Goal: Information Seeking & Learning: Find specific fact

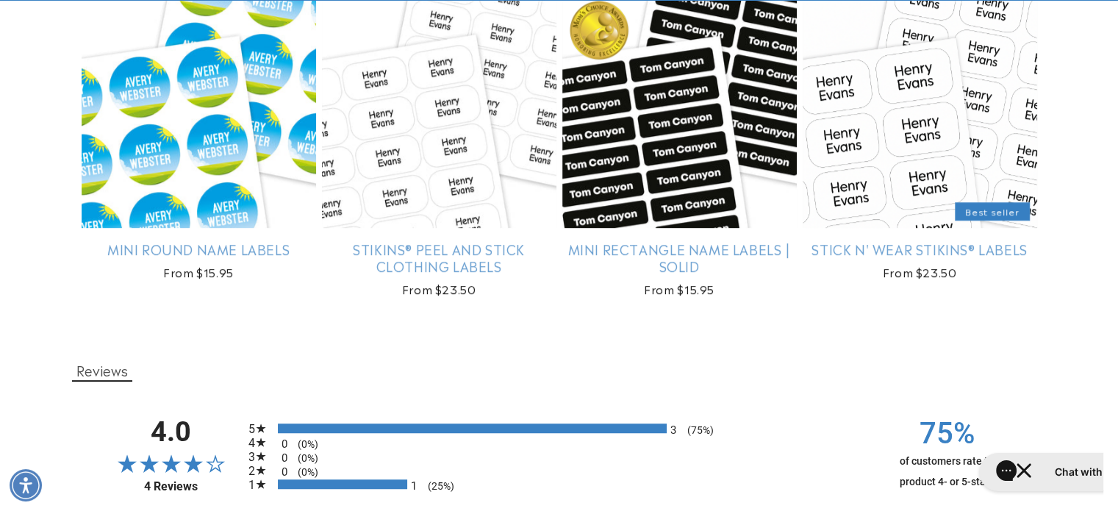
scroll to position [1047, 0]
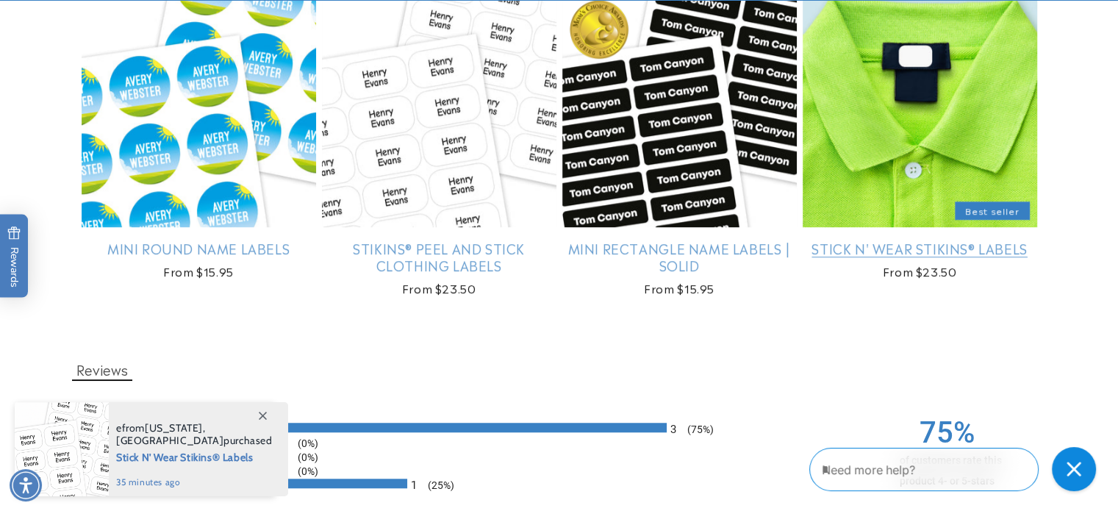
click at [922, 255] on link "Stick N' Wear Stikins® Labels" at bounding box center [920, 248] width 234 height 17
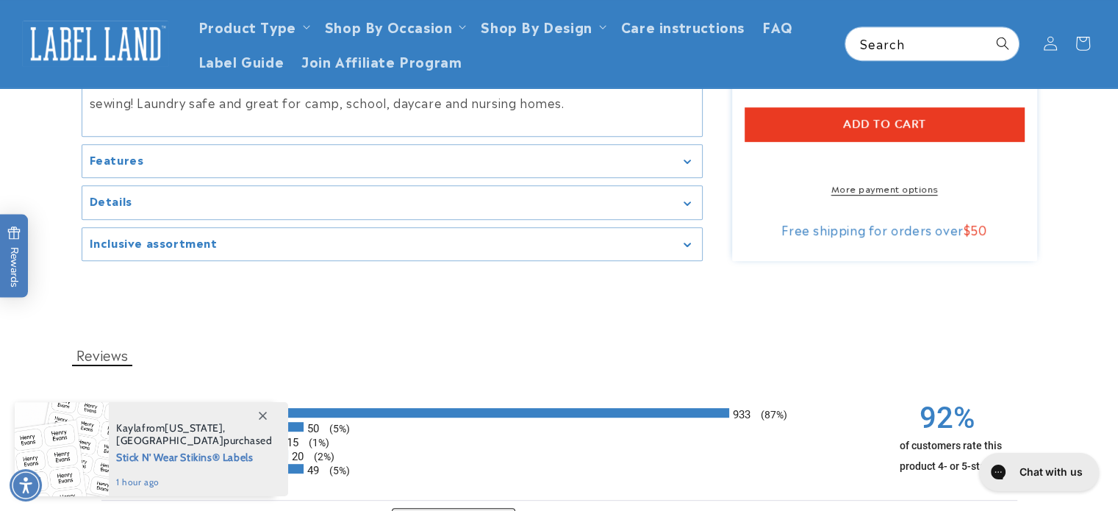
scroll to position [693, 0]
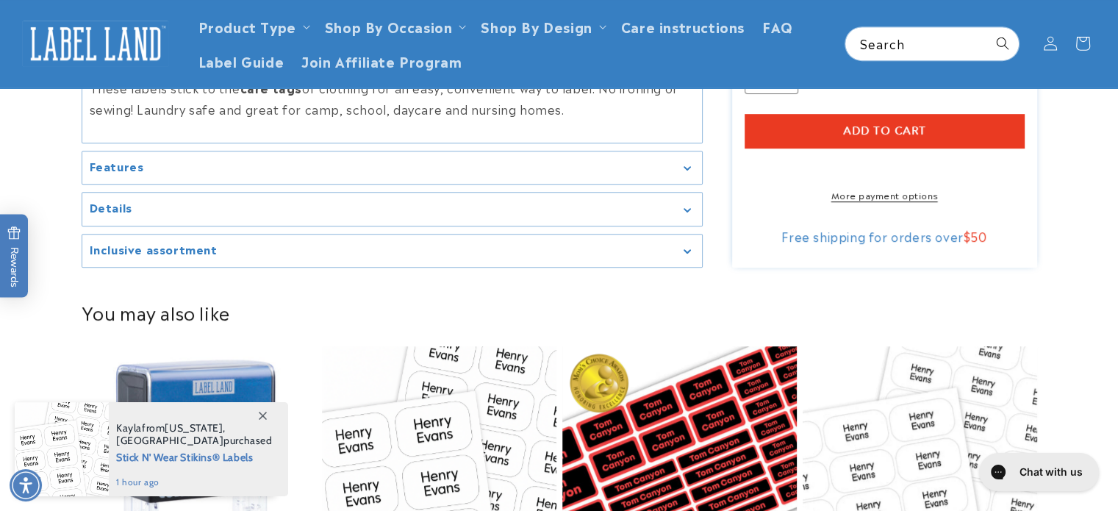
click at [685, 208] on icon "Gallery Viewer" at bounding box center [687, 210] width 7 height 4
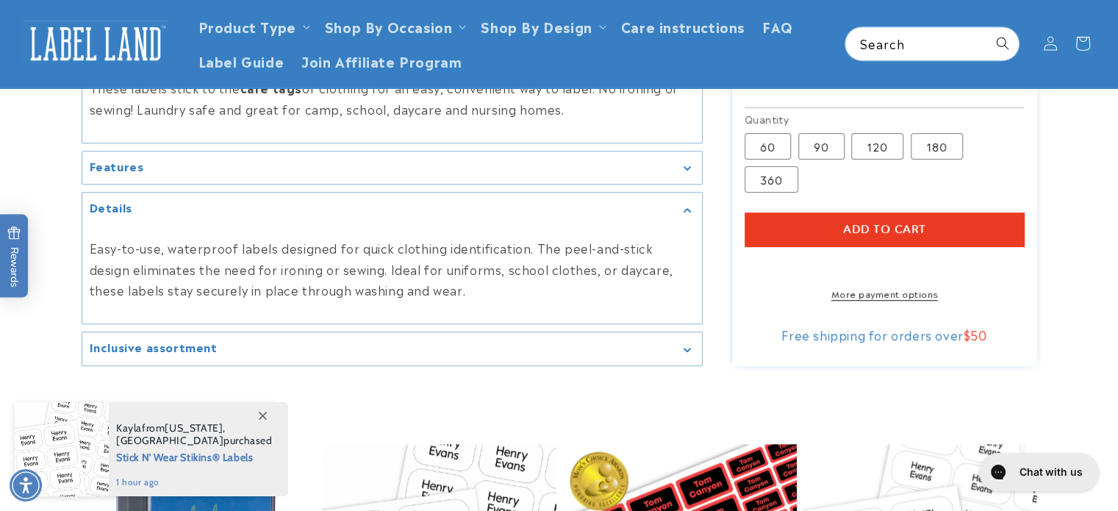
drag, startPoint x: 685, startPoint y: 207, endPoint x: 662, endPoint y: 441, distance: 235.6
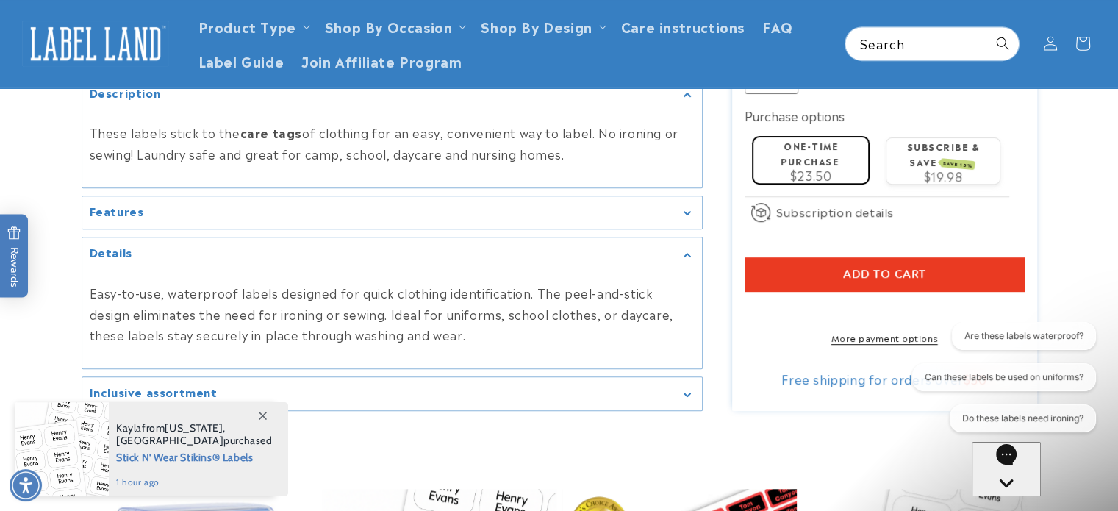
scroll to position [0, 0]
click at [675, 348] on div "Easy-to-use, waterproof labels designed for quick clothing identification. The …" at bounding box center [392, 313] width 620 height 87
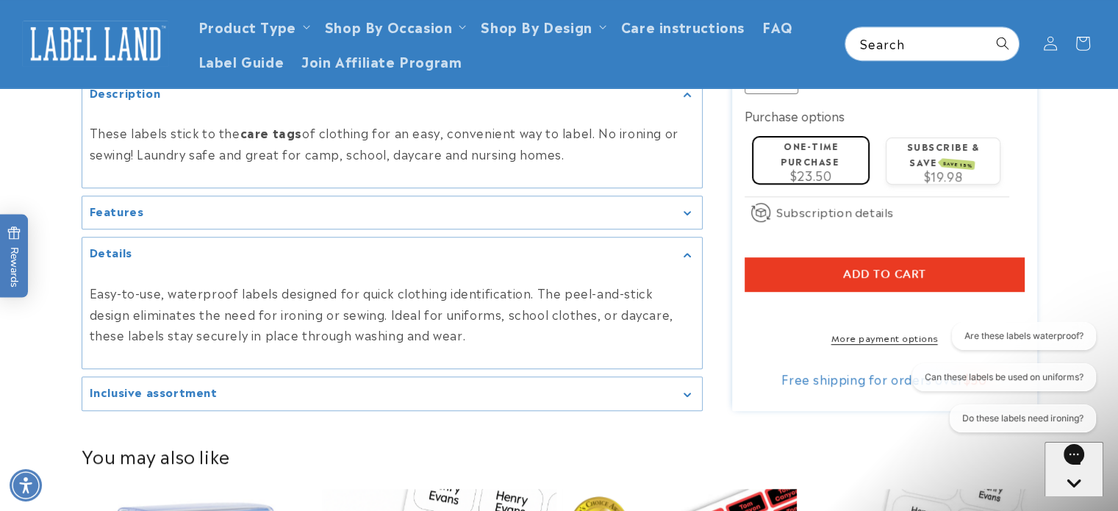
click at [688, 377] on summary "Inclusive assortment" at bounding box center [392, 393] width 620 height 33
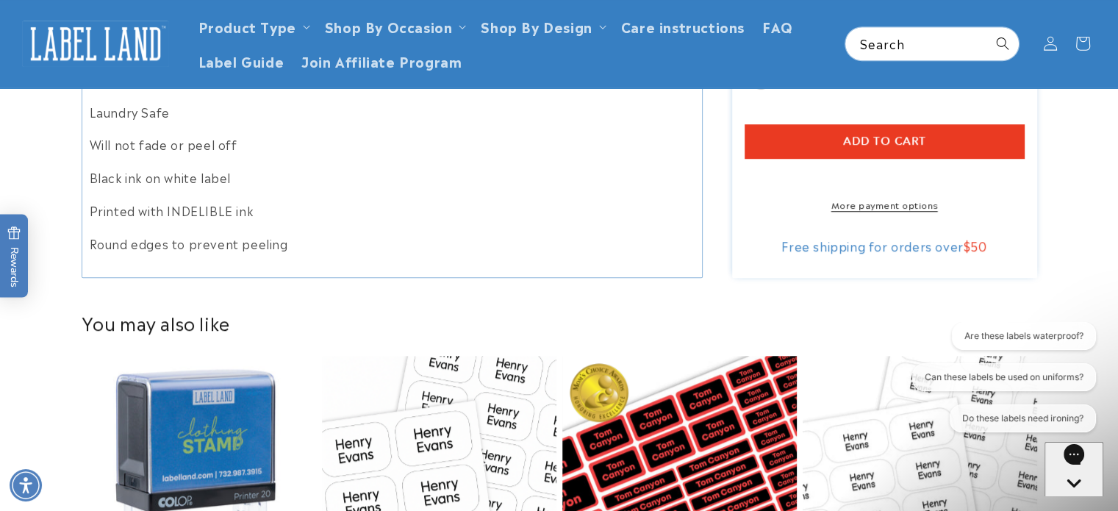
scroll to position [931, 0]
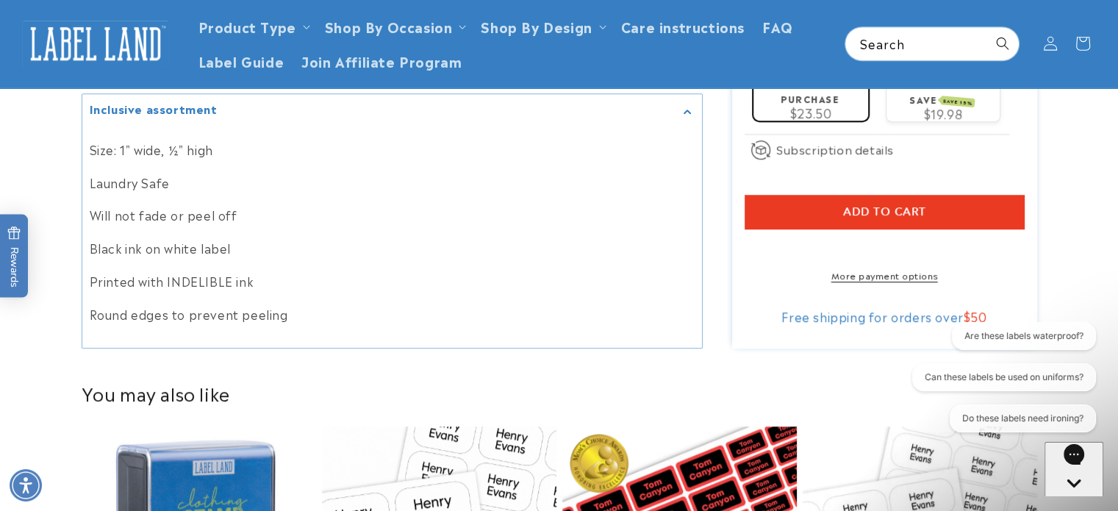
drag, startPoint x: 220, startPoint y: 146, endPoint x: 77, endPoint y: 154, distance: 143.5
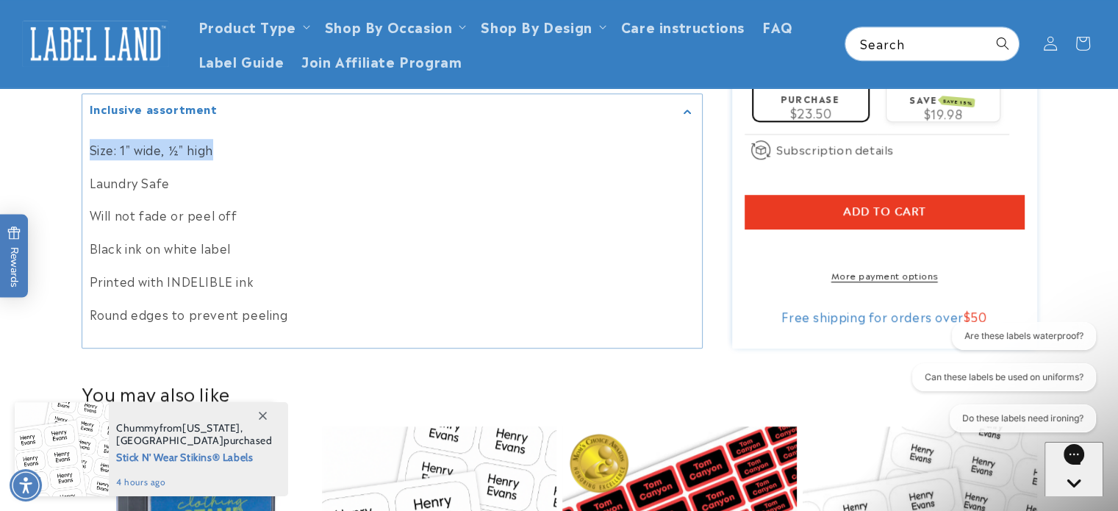
drag, startPoint x: 87, startPoint y: 152, endPoint x: 229, endPoint y: 154, distance: 141.9
click at [229, 154] on div "Size: 1" wide, ½" high Laundry Safe Will not fade or peel off Black ink on whit…" at bounding box center [392, 231] width 620 height 209
copy p "Size: 1" wide, ½" high"
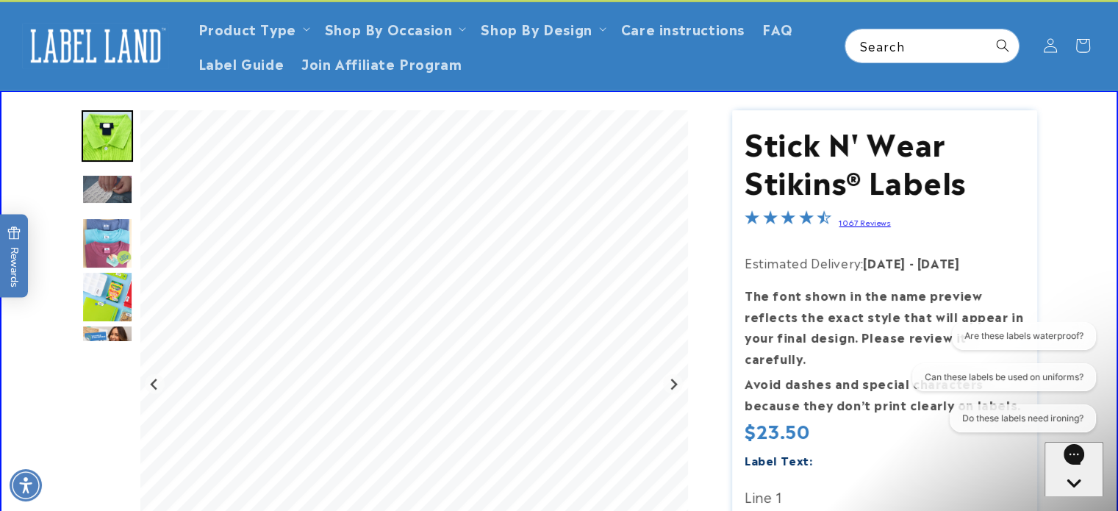
scroll to position [0, 0]
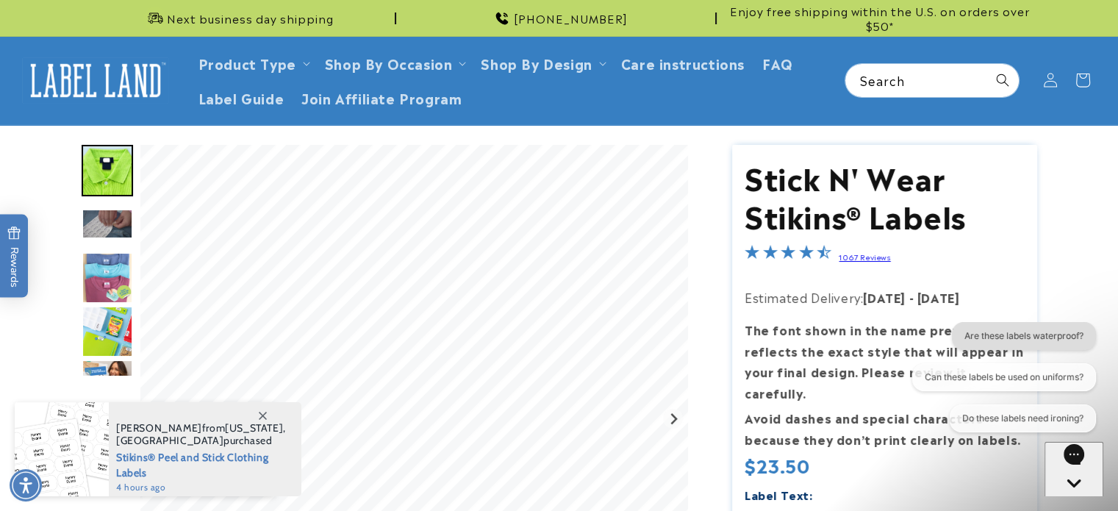
click at [990, 327] on button "Are these labels waterproof?" at bounding box center [1024, 336] width 144 height 28
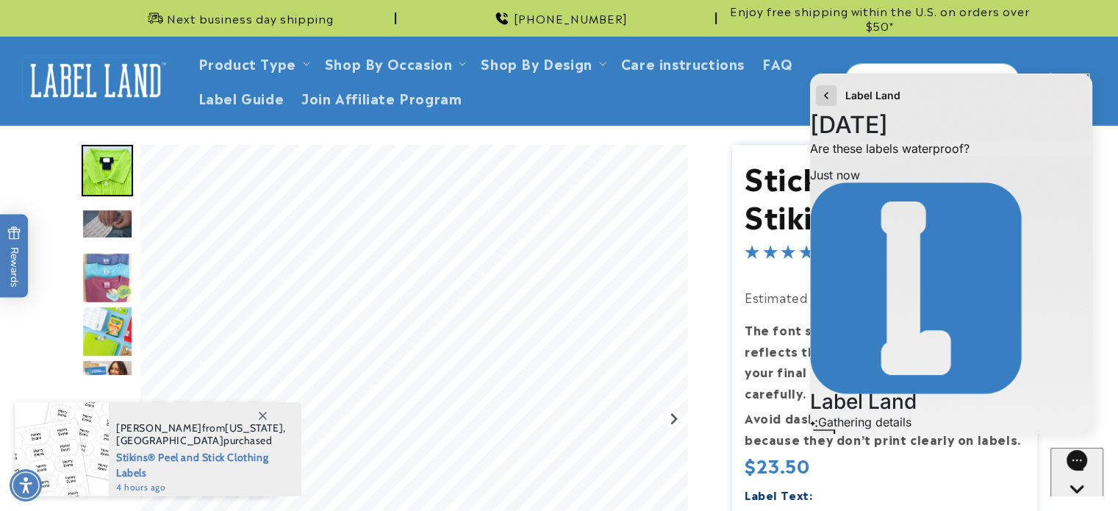
click at [820, 101] on icon "go to home page" at bounding box center [826, 96] width 15 height 18
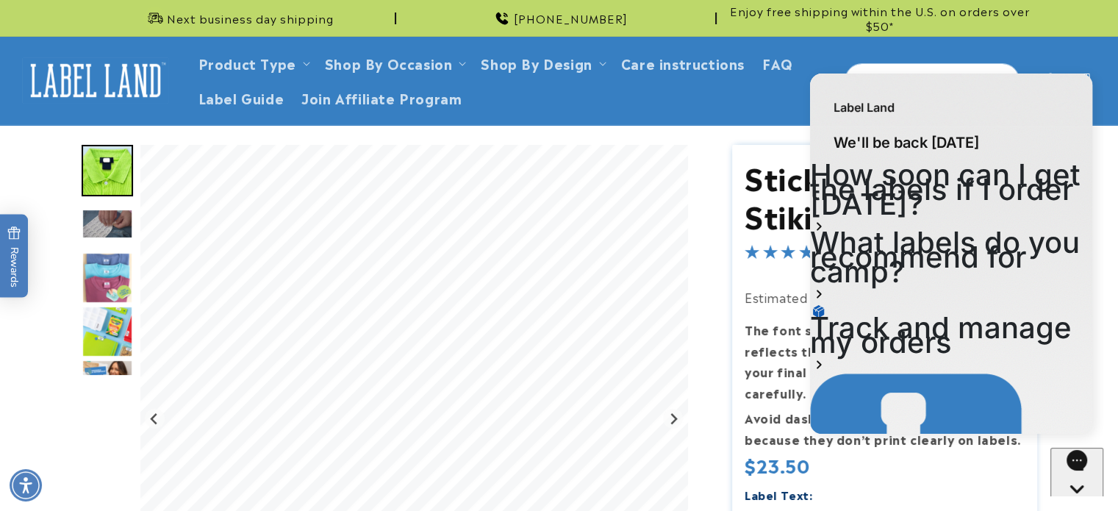
click at [38, 76] on header "Product Type Product Type Clothing Labels Clothing Stamps Logo Decals Multi-Use…" at bounding box center [559, 80] width 1118 height 87
